Goal: Information Seeking & Learning: Learn about a topic

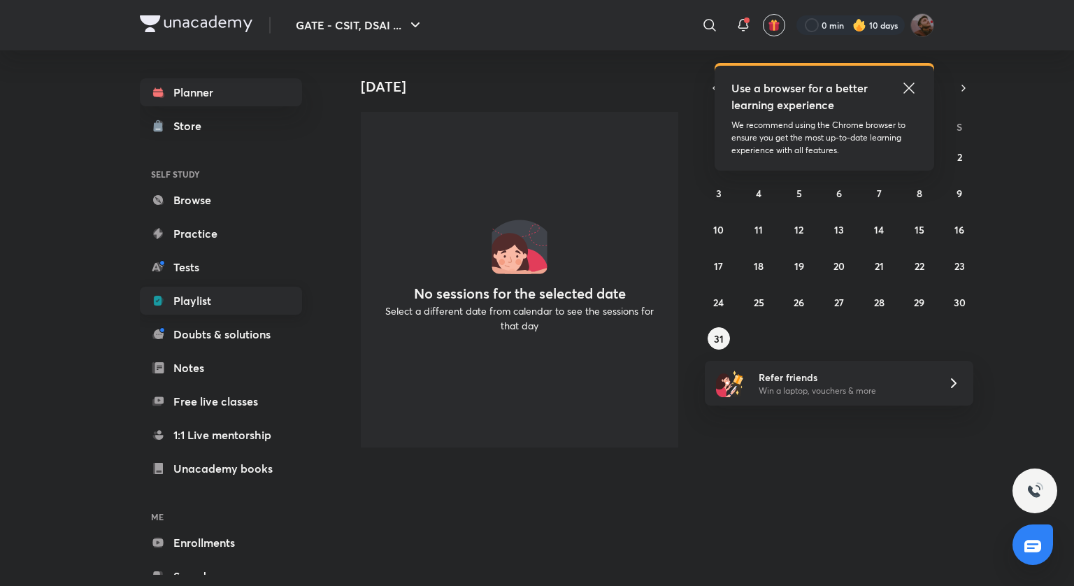
click at [229, 301] on link "Playlist" at bounding box center [221, 301] width 162 height 28
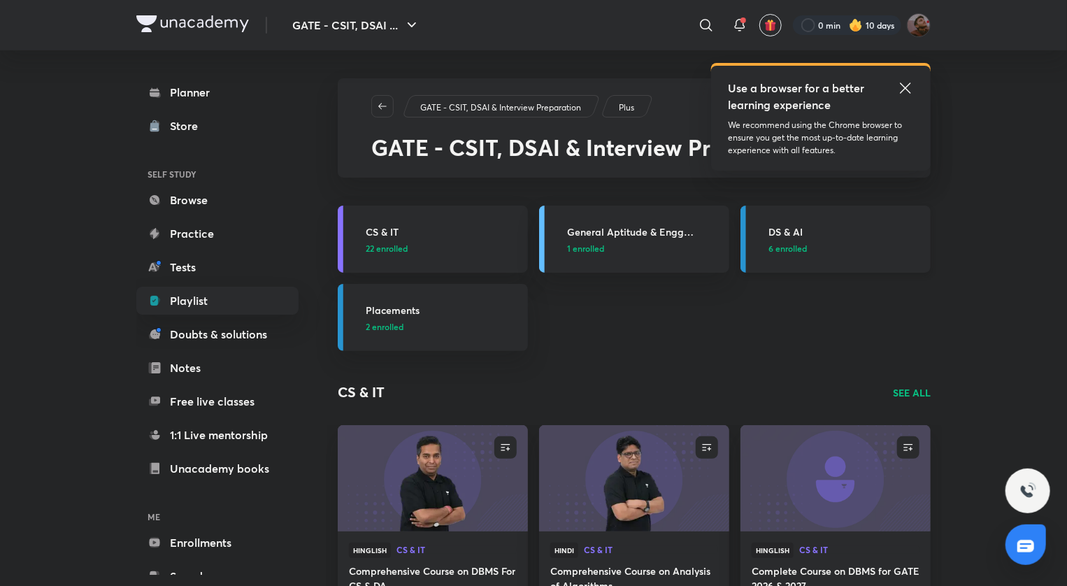
click at [772, 226] on h3 "DS & AI" at bounding box center [846, 232] width 154 height 15
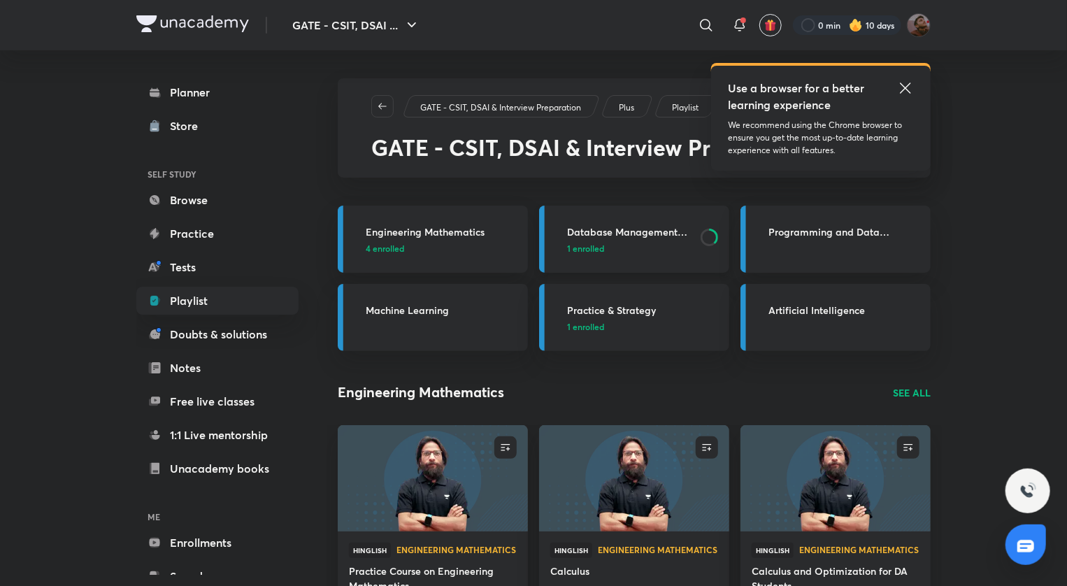
click at [638, 232] on h3 "Database Management System and Data Warehousing" at bounding box center [629, 232] width 125 height 15
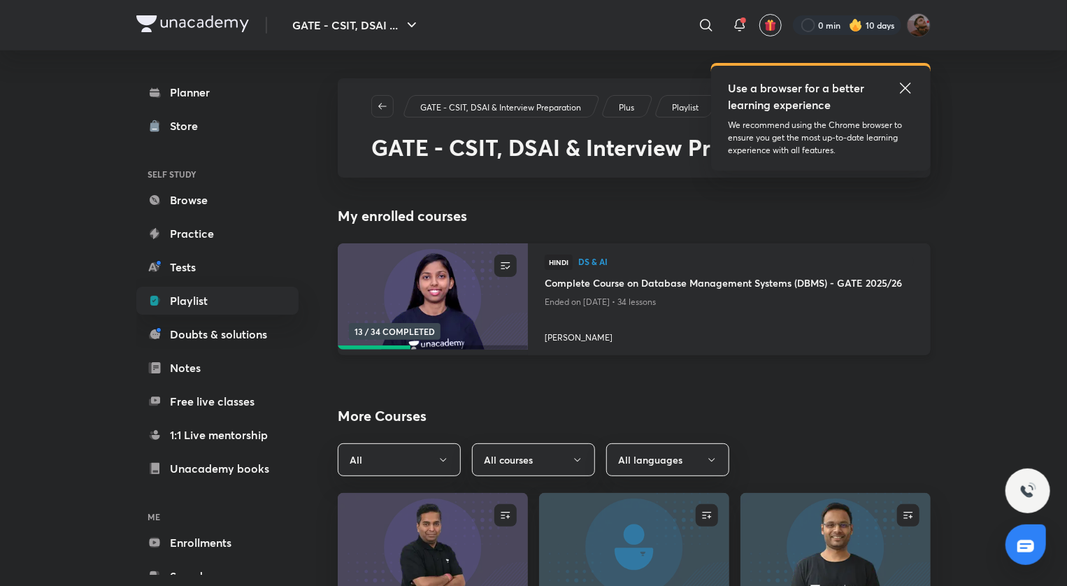
click at [669, 274] on div "Hindi DS & AI" at bounding box center [729, 265] width 369 height 21
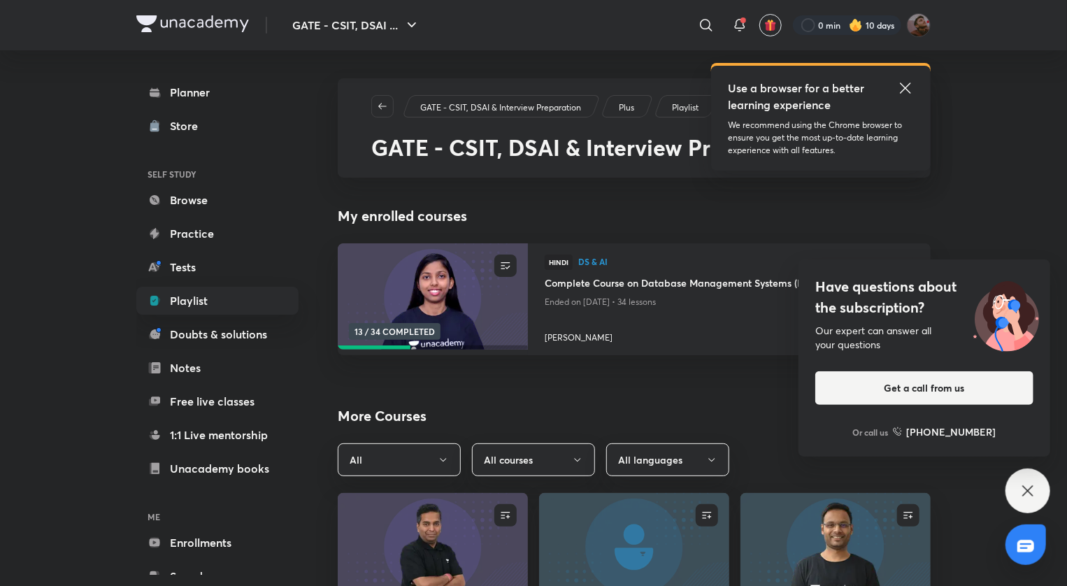
click at [1034, 475] on div "Have questions about the subscription? Our expert can answer all your questions…" at bounding box center [1028, 491] width 45 height 45
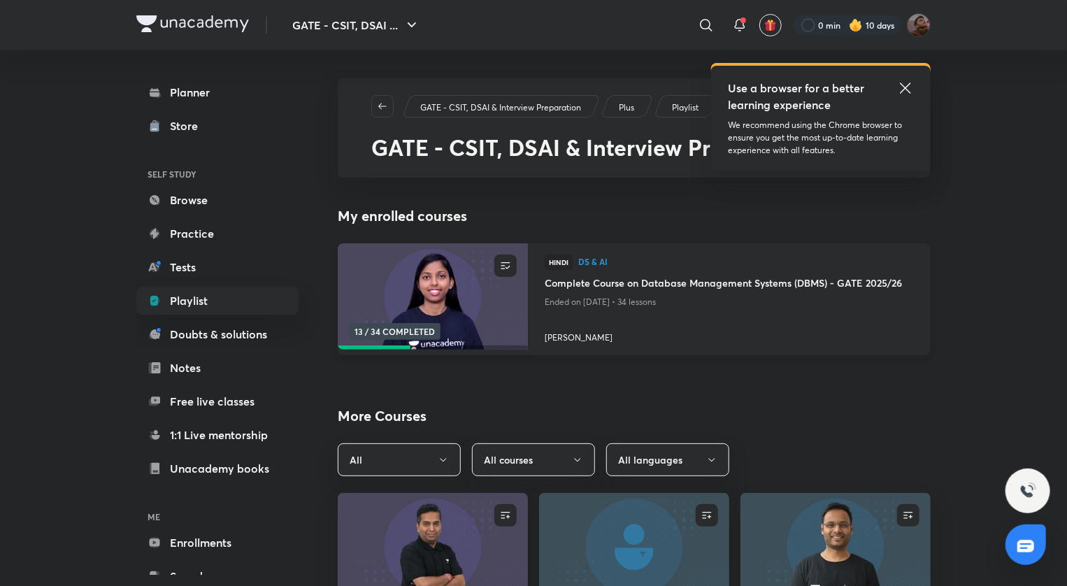
click at [867, 287] on h4 "Complete Course on Database Management Systems (DBMS) - GATE 2025/26" at bounding box center [729, 284] width 369 height 17
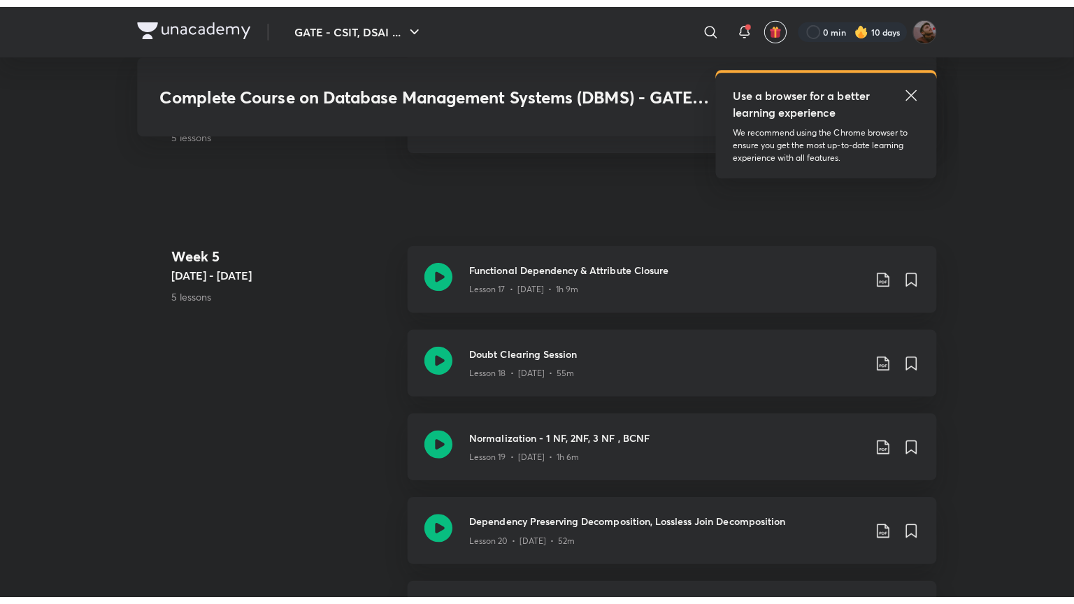
scroll to position [2403, 0]
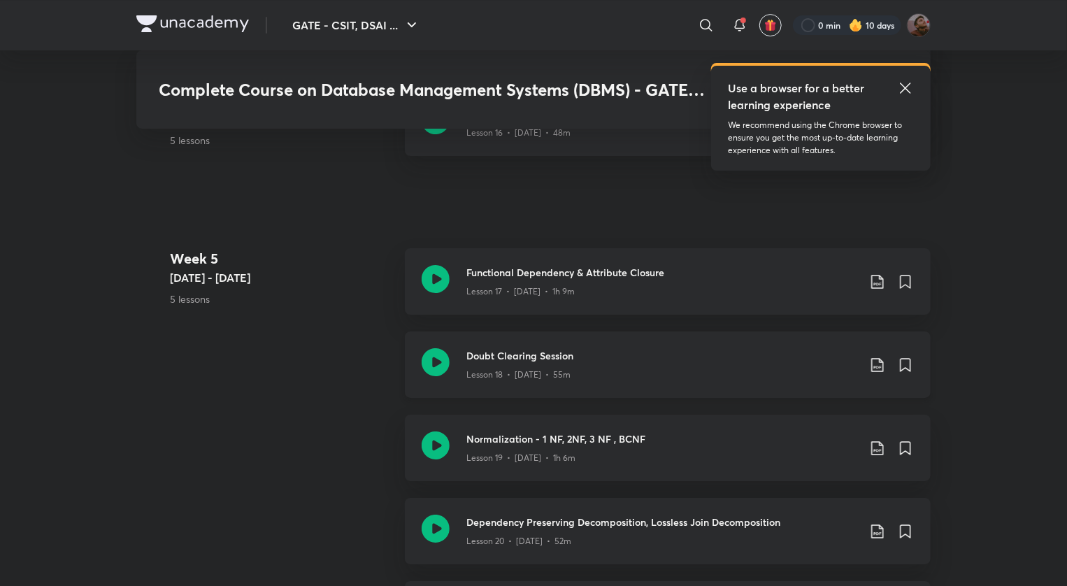
click at [734, 365] on div "Lesson 18 • [DATE] • 55m" at bounding box center [663, 372] width 392 height 18
